Goal: Transaction & Acquisition: Purchase product/service

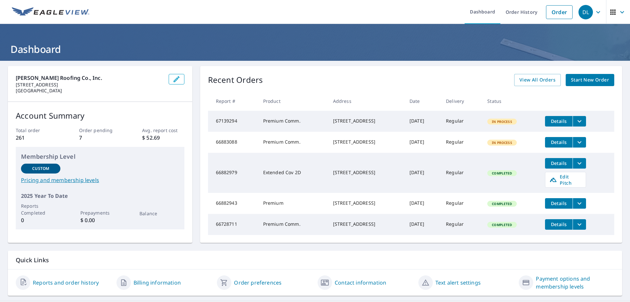
click at [557, 120] on span "Details" at bounding box center [559, 121] width 20 height 6
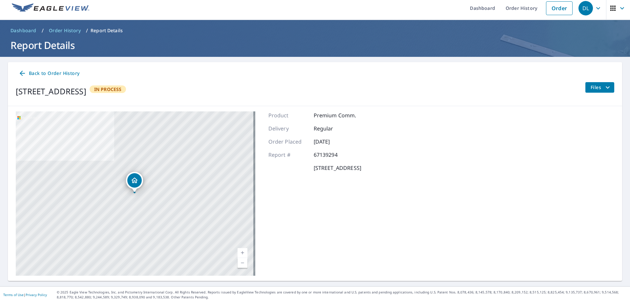
scroll to position [5, 0]
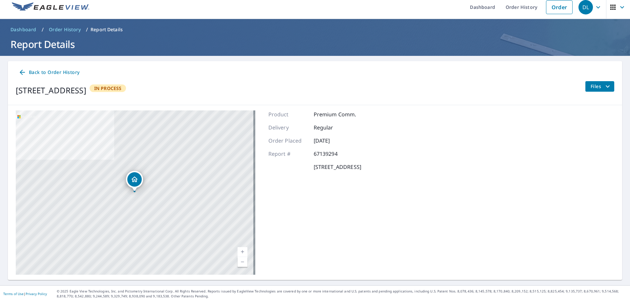
click at [126, 88] on span "In Process" at bounding box center [107, 88] width 35 height 6
click at [140, 176] on div "Dropped pin, building 1, Residential property, 2301 W Grace St Richmond, VA 232…" at bounding box center [134, 179] width 14 height 14
click at [23, 73] on icon at bounding box center [22, 72] width 8 height 8
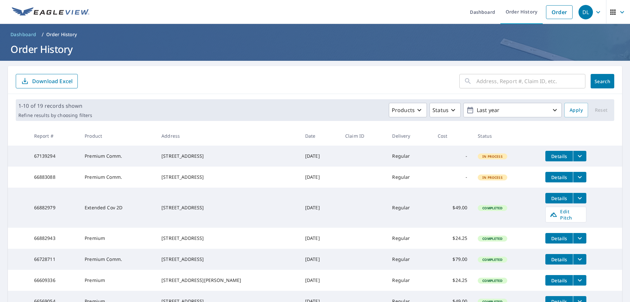
click at [580, 158] on button "filesDropdownBtn-67139294" at bounding box center [579, 156] width 13 height 11
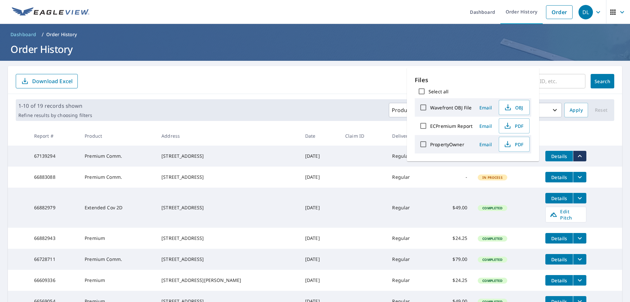
click at [599, 158] on td "Details" at bounding box center [581, 155] width 82 height 21
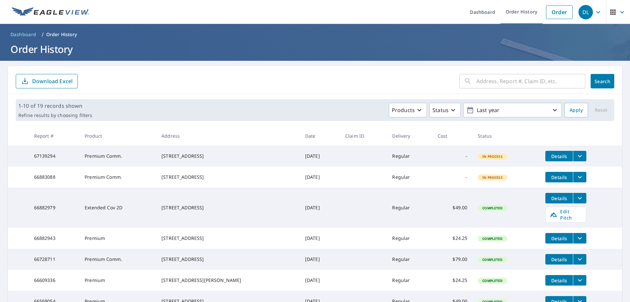
drag, startPoint x: 195, startPoint y: 162, endPoint x: 158, endPoint y: 159, distance: 37.9
click at [195, 159] on div "[STREET_ADDRESS]" at bounding box center [227, 156] width 133 height 7
click at [492, 163] on td "In Process" at bounding box center [507, 155] width 68 height 21
click at [492, 161] on td "In Process" at bounding box center [507, 155] width 68 height 21
click at [551, 158] on span "Details" at bounding box center [559, 156] width 20 height 6
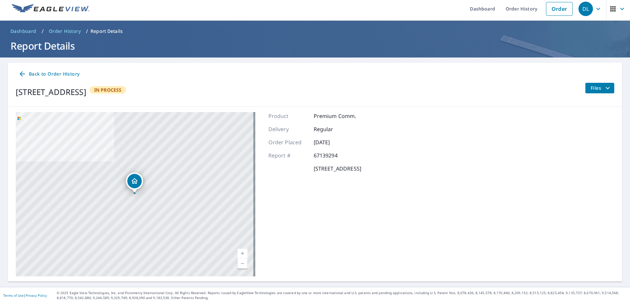
scroll to position [5, 0]
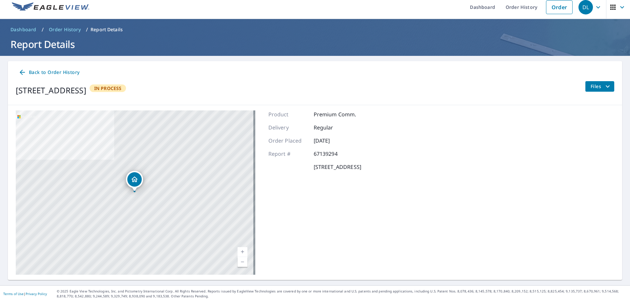
click at [604, 85] on icon "filesDropdownBtn-67139294" at bounding box center [608, 86] width 8 height 8
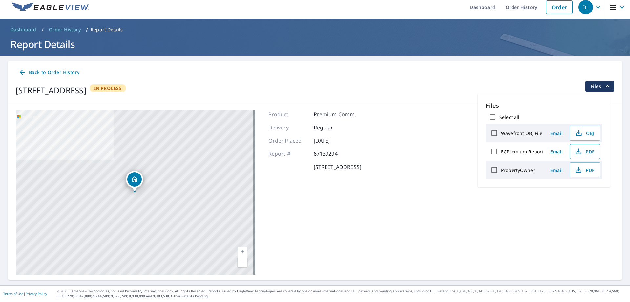
click at [584, 149] on span "PDF" at bounding box center [584, 151] width 21 height 8
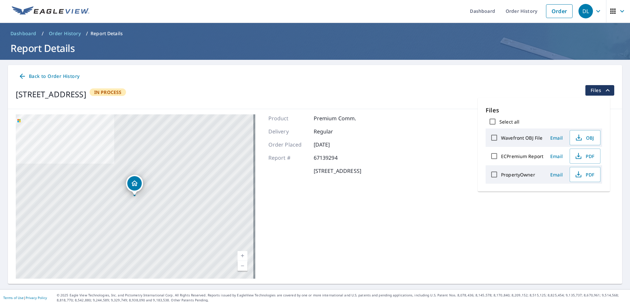
scroll to position [0, 0]
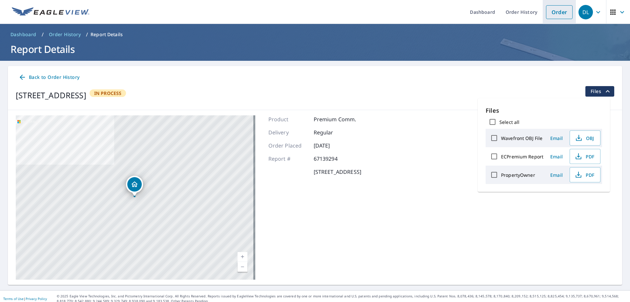
click at [549, 9] on link "Order" at bounding box center [559, 12] width 27 height 14
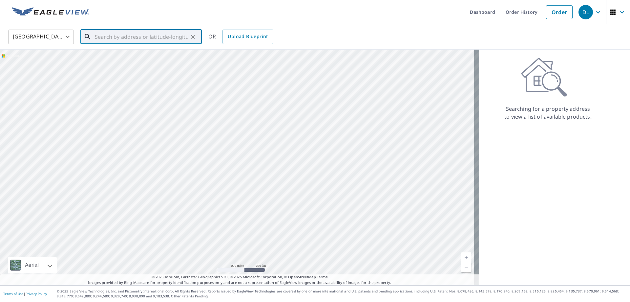
click at [119, 36] on input "text" at bounding box center [142, 37] width 94 height 18
click at [117, 68] on li "[STREET_ADDRESS][PERSON_NAME]" at bounding box center [140, 59] width 121 height 22
type input "[STREET_ADDRESS][PERSON_NAME]"
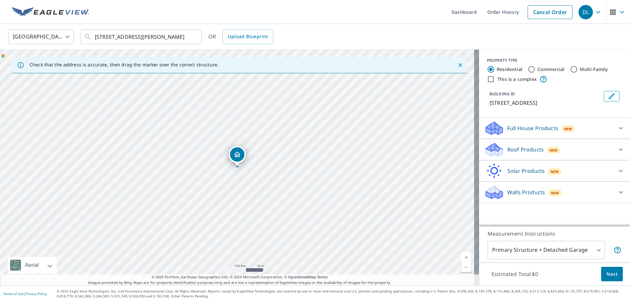
click at [563, 147] on div "Roof Products New" at bounding box center [548, 149] width 129 height 15
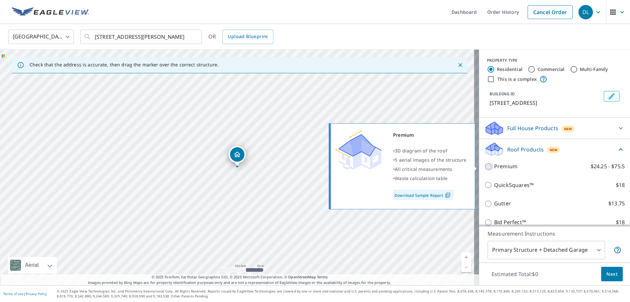
click at [487, 165] on input "Premium $24.25 - $75.5" at bounding box center [489, 166] width 10 height 8
checkbox input "true"
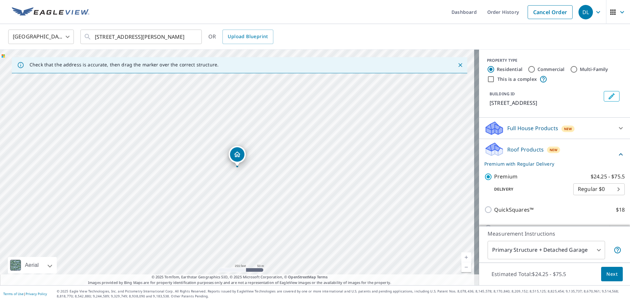
click at [607, 271] on span "Next" at bounding box center [611, 274] width 11 height 8
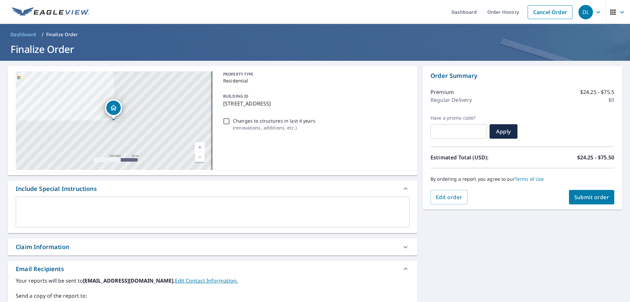
click at [579, 196] on span "Submit order" at bounding box center [591, 196] width 35 height 7
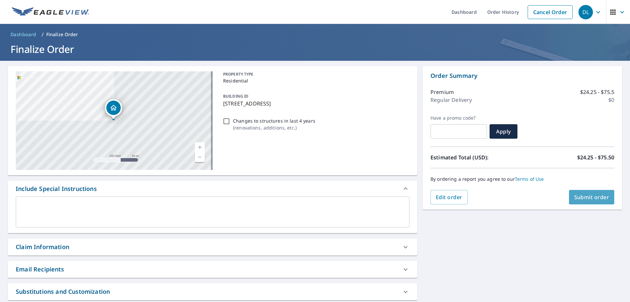
click at [584, 198] on span "Submit order" at bounding box center [591, 196] width 35 height 7
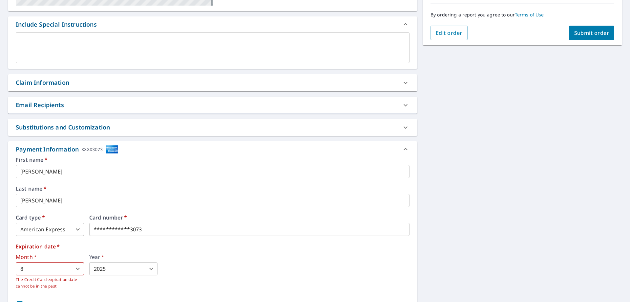
click at [121, 262] on body "DL DL Dashboard Order History Cancel Order DL Dashboard / Finalize Order Finali…" at bounding box center [315, 151] width 630 height 302
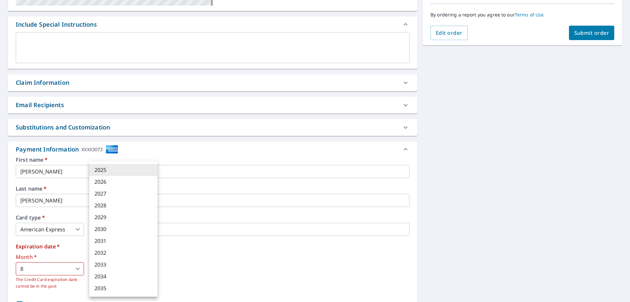
click at [102, 225] on li "2030" at bounding box center [123, 229] width 68 height 12
checkbox input "true"
type input "2030"
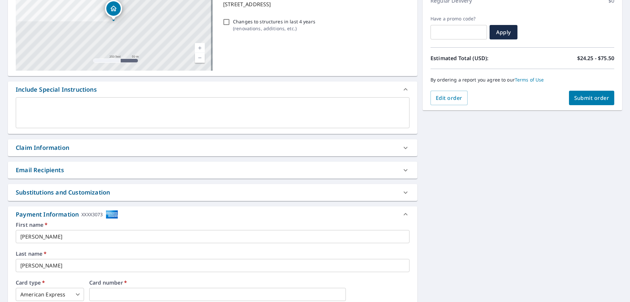
scroll to position [0, 0]
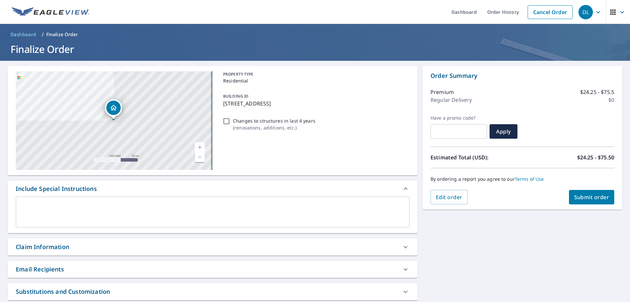
click at [580, 198] on span "Submit order" at bounding box center [591, 196] width 35 height 7
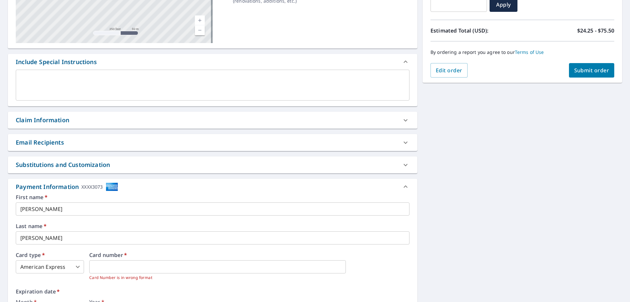
scroll to position [215, 0]
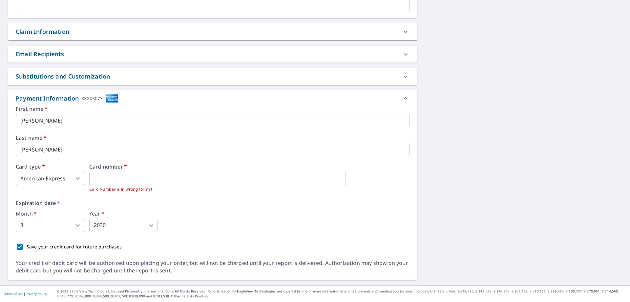
click at [191, 205] on label "Expiration date   *" at bounding box center [213, 202] width 394 height 5
click at [87, 200] on label "Expiration date   *" at bounding box center [213, 202] width 394 height 5
click at [67, 222] on body "DL DL Dashboard Order History Cancel Order DL Dashboard / Finalize Order Finali…" at bounding box center [315, 151] width 630 height 302
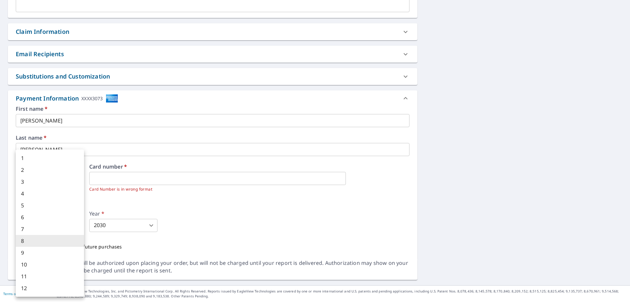
click at [125, 207] on div at bounding box center [315, 151] width 630 height 302
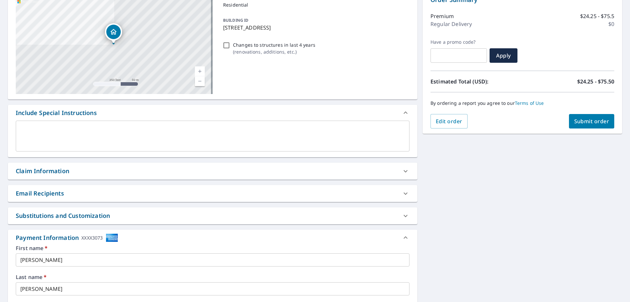
scroll to position [0, 0]
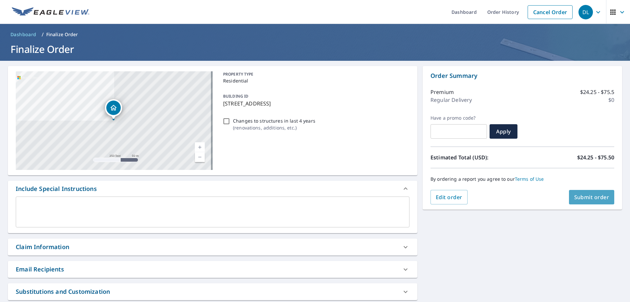
click at [585, 195] on span "Submit order" at bounding box center [591, 196] width 35 height 7
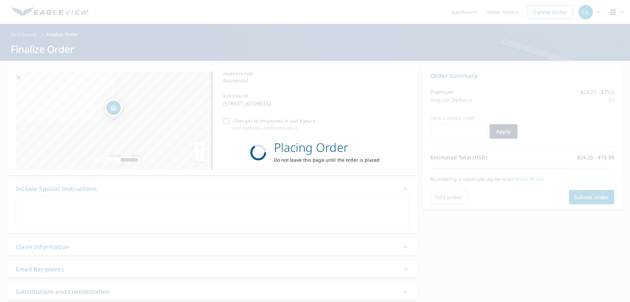
checkbox input "true"
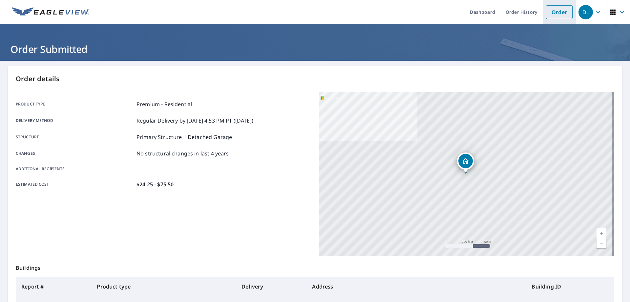
click at [558, 11] on link "Order" at bounding box center [559, 12] width 27 height 14
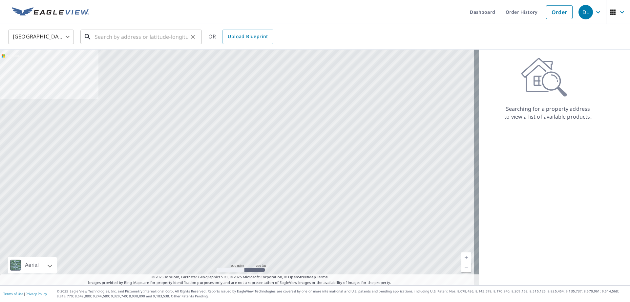
click at [175, 37] on input "text" at bounding box center [142, 37] width 94 height 18
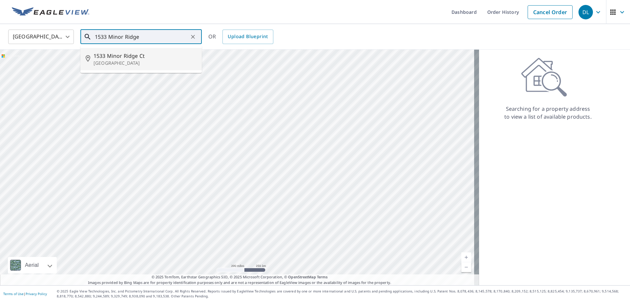
click at [140, 56] on span "1533 Minor Ridge Ct" at bounding box center [145, 56] width 103 height 8
type input "[STREET_ADDRESS]"
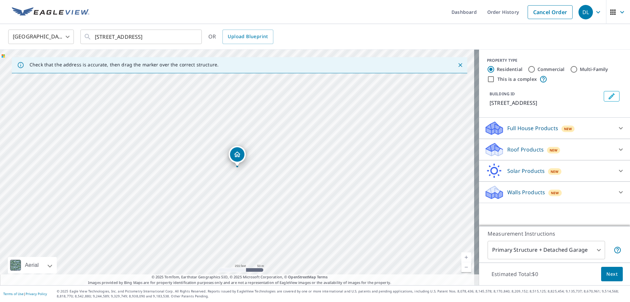
click at [522, 153] on p "Roof Products" at bounding box center [525, 149] width 36 height 8
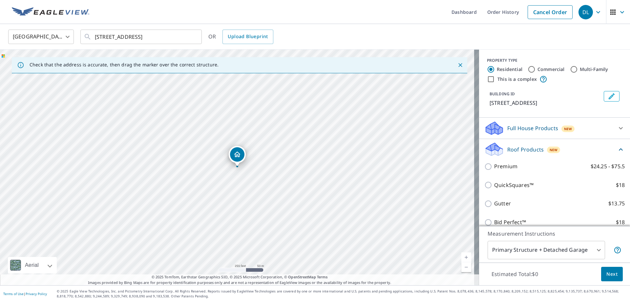
drag, startPoint x: 518, startPoint y: 179, endPoint x: 514, endPoint y: 175, distance: 5.6
click at [515, 175] on div "Premium $24.25 - $75.5" at bounding box center [554, 166] width 140 height 19
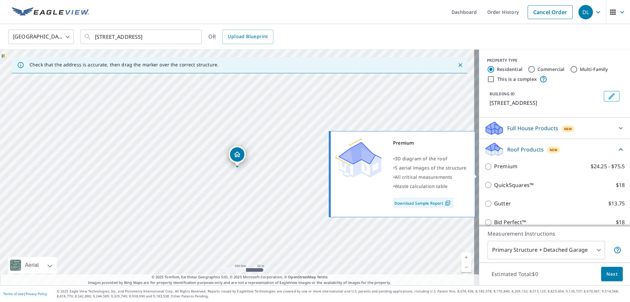
click at [484, 170] on input "Premium $24.25 - $75.5" at bounding box center [489, 166] width 10 height 8
checkbox input "true"
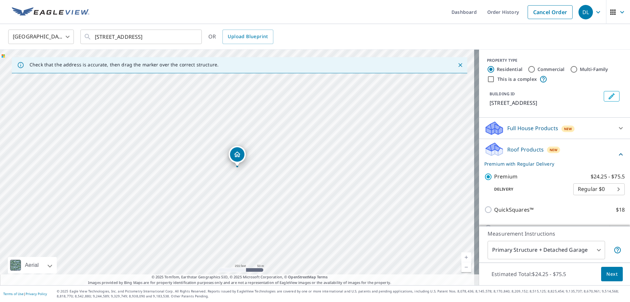
click at [607, 273] on span "Next" at bounding box center [611, 274] width 11 height 8
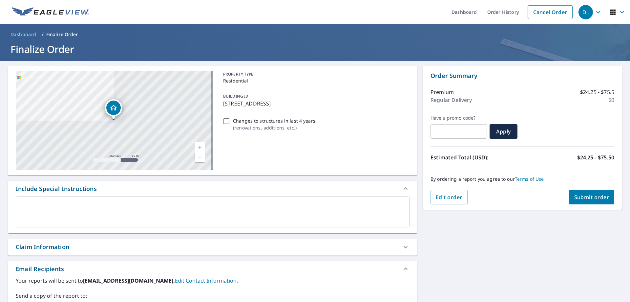
click at [589, 194] on span "Submit order" at bounding box center [591, 196] width 35 height 7
checkbox input "true"
